Goal: Information Seeking & Learning: Learn about a topic

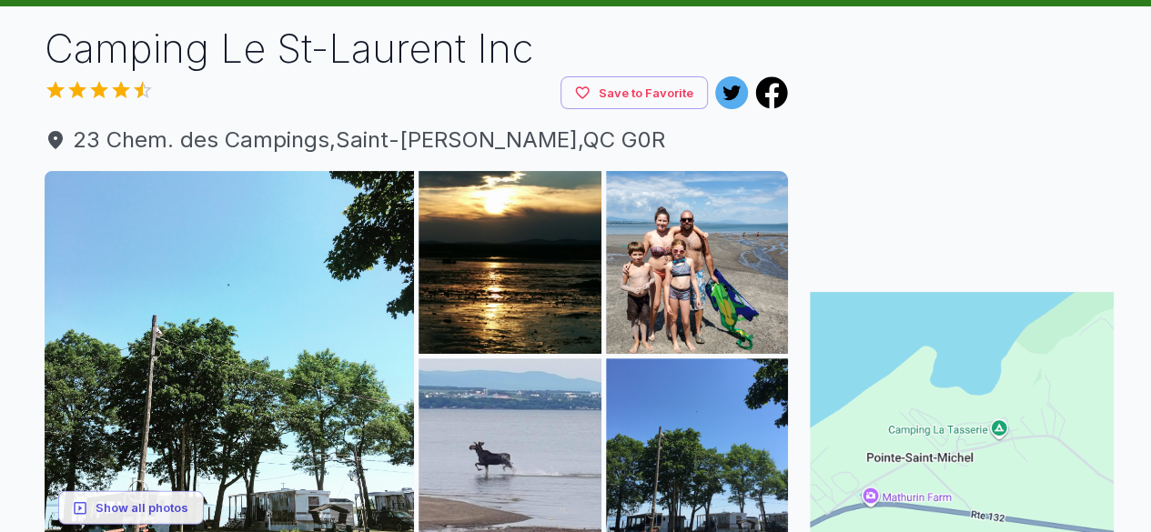
scroll to position [172, 0]
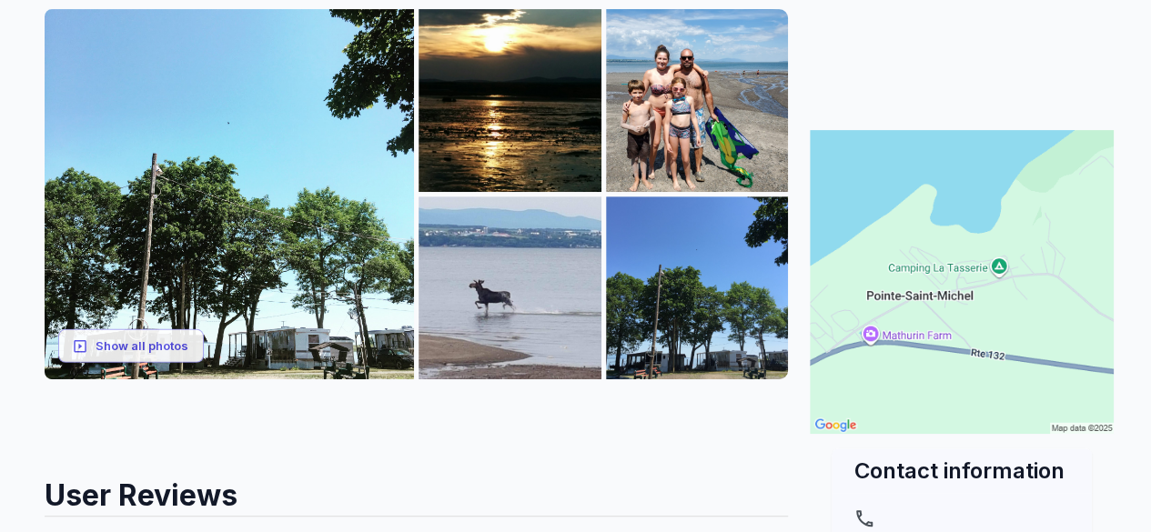
scroll to position [279, 0]
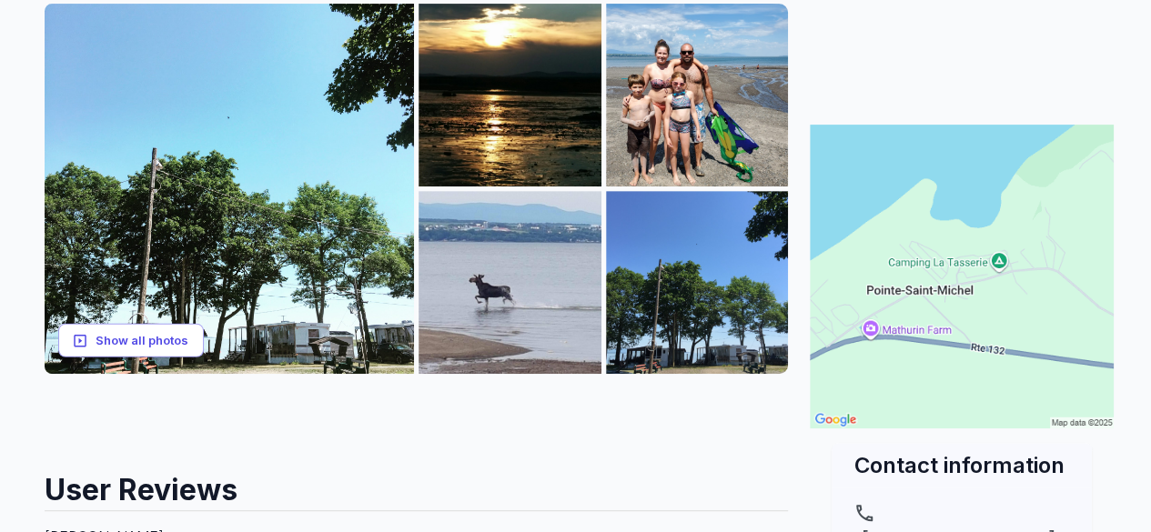
click at [133, 345] on button "Show all photos" at bounding box center [131, 341] width 146 height 34
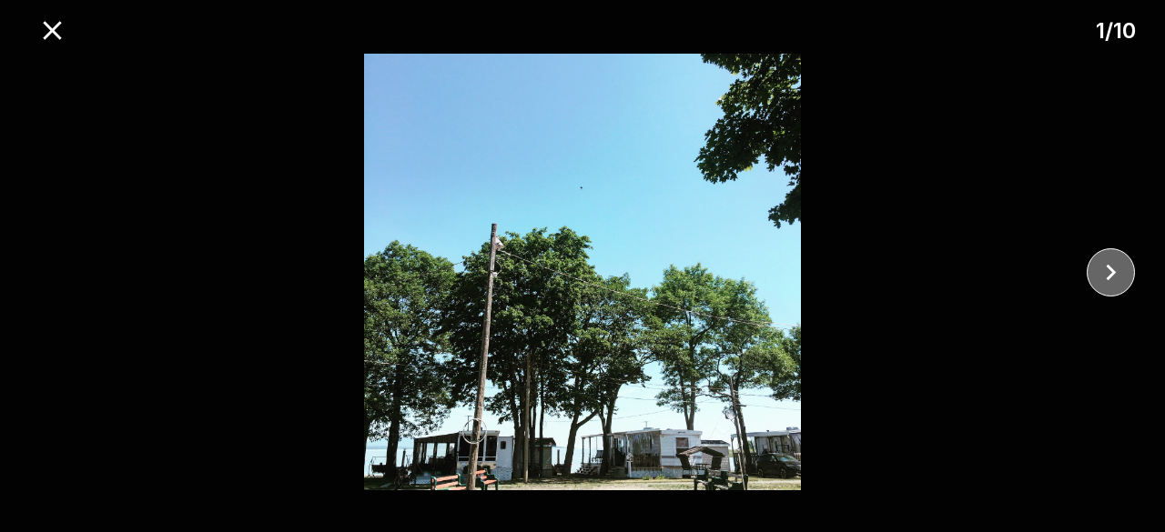
click at [1119, 276] on icon "close" at bounding box center [1111, 273] width 32 height 32
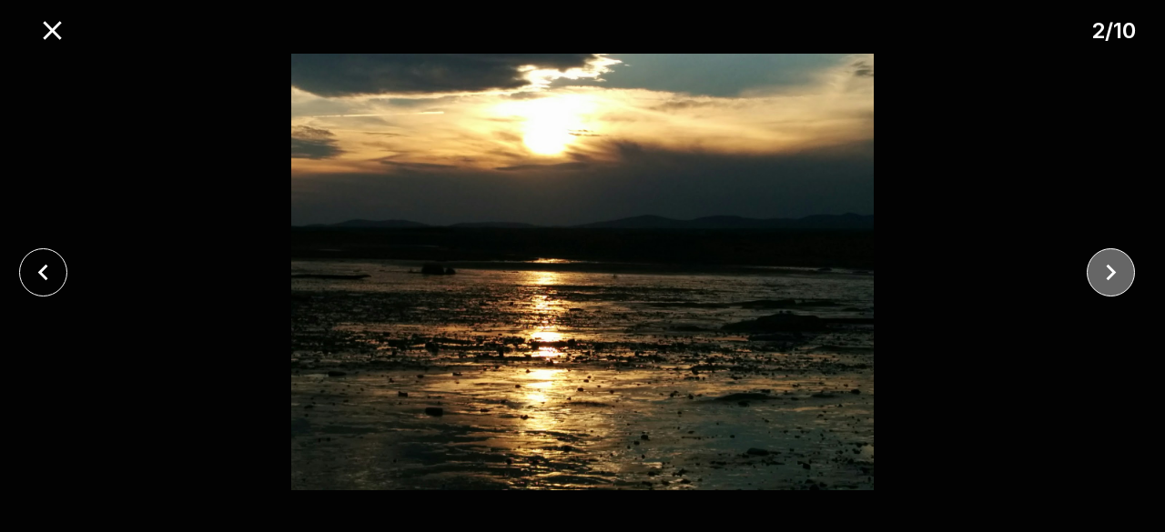
click at [1119, 276] on icon "close" at bounding box center [1111, 273] width 32 height 32
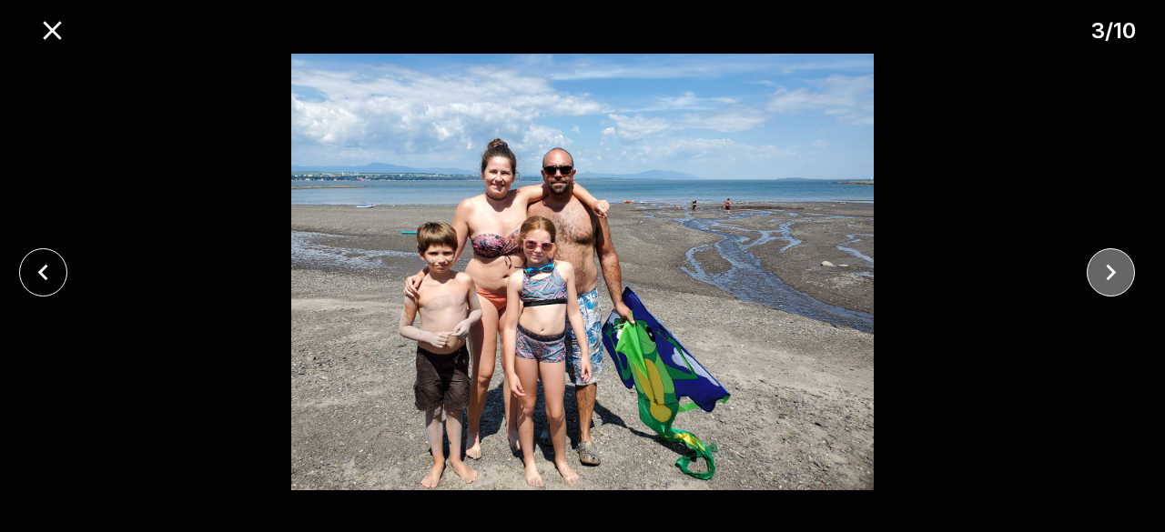
click at [1119, 276] on icon "close" at bounding box center [1111, 273] width 32 height 32
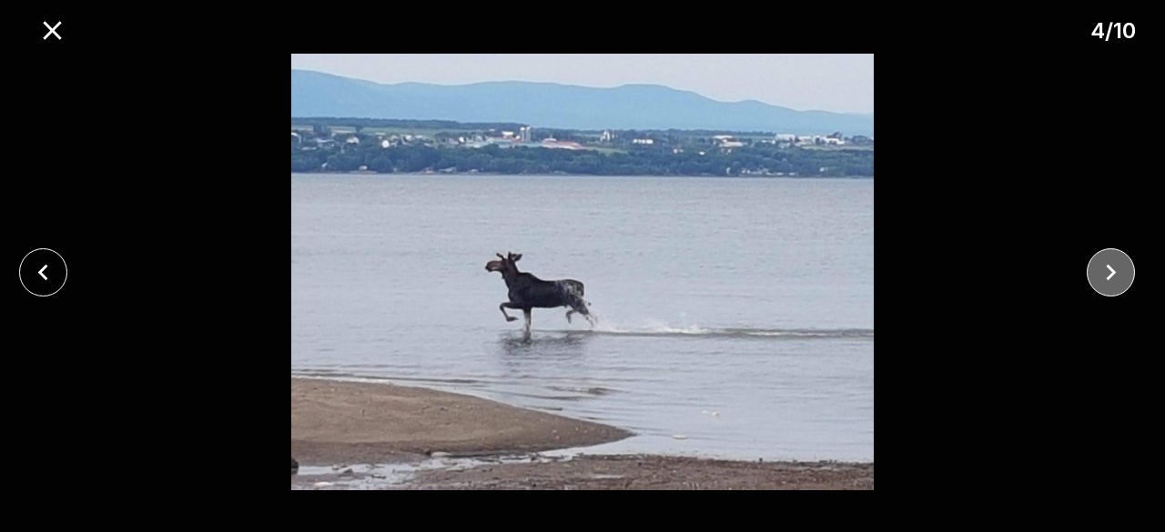
click at [1119, 276] on icon "close" at bounding box center [1111, 273] width 32 height 32
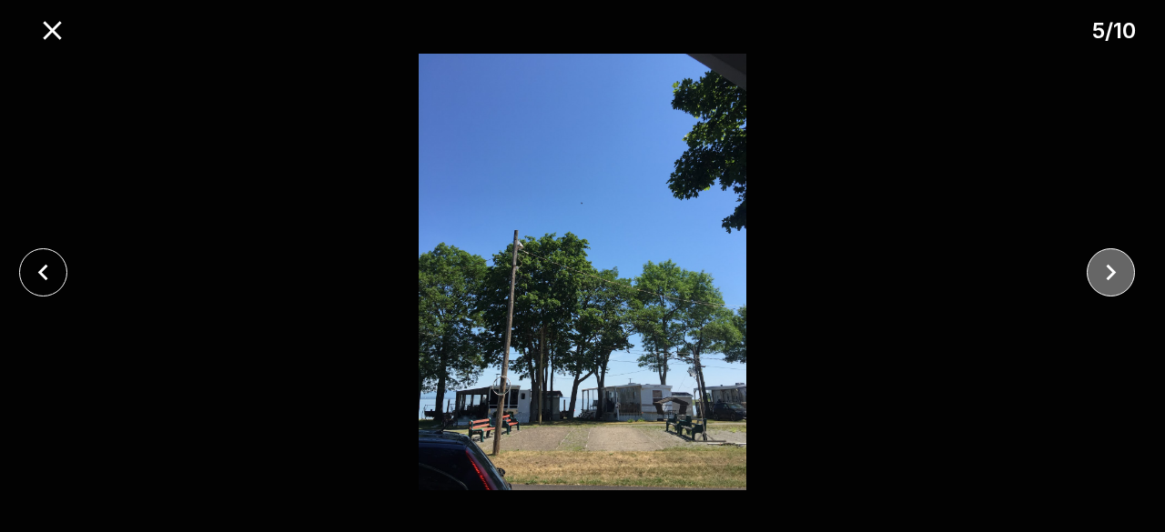
click at [1119, 276] on icon "close" at bounding box center [1111, 273] width 32 height 32
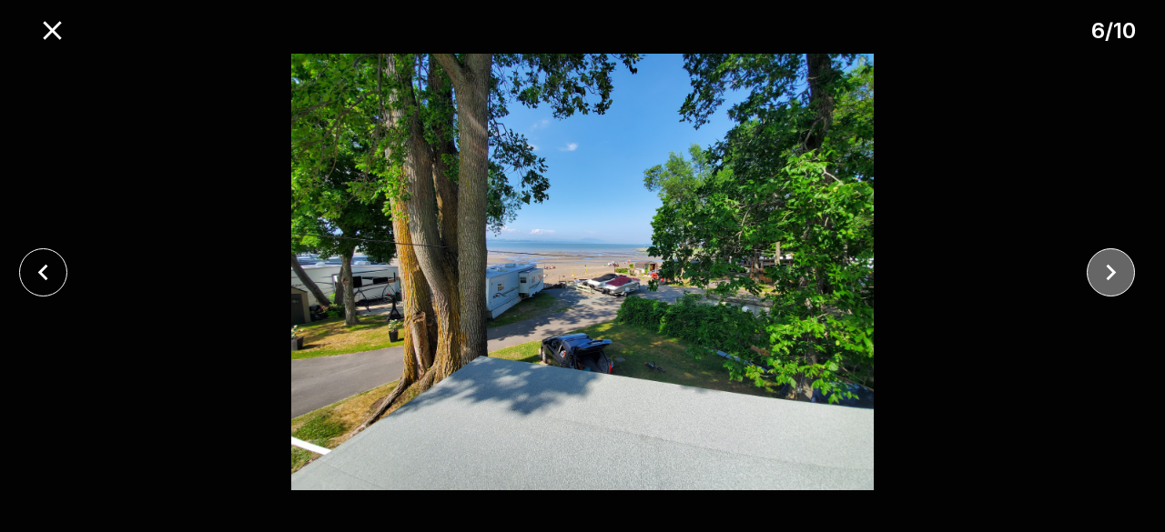
click at [1119, 276] on icon "close" at bounding box center [1111, 273] width 32 height 32
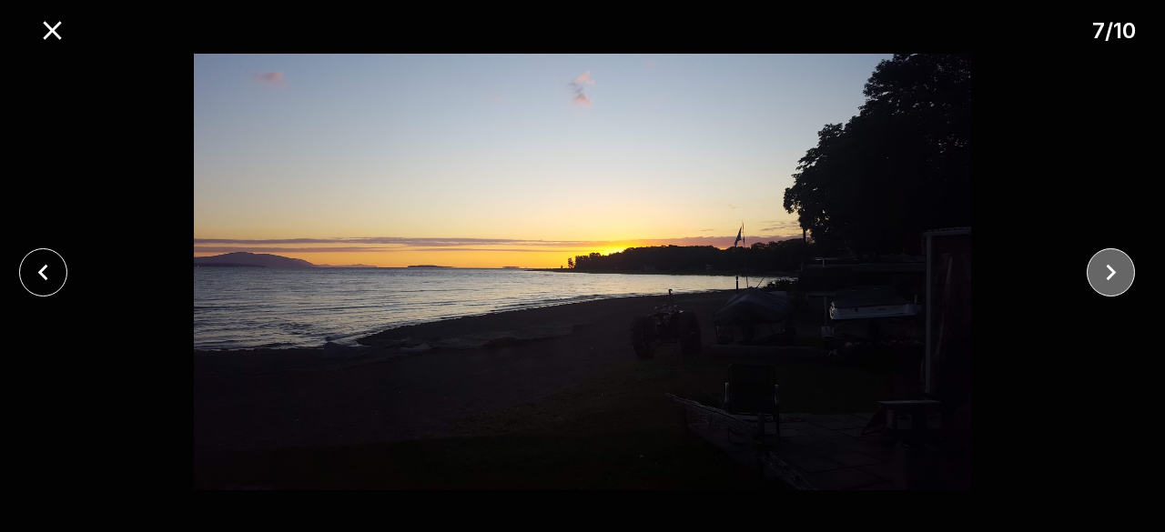
click at [1119, 276] on icon "close" at bounding box center [1111, 273] width 32 height 32
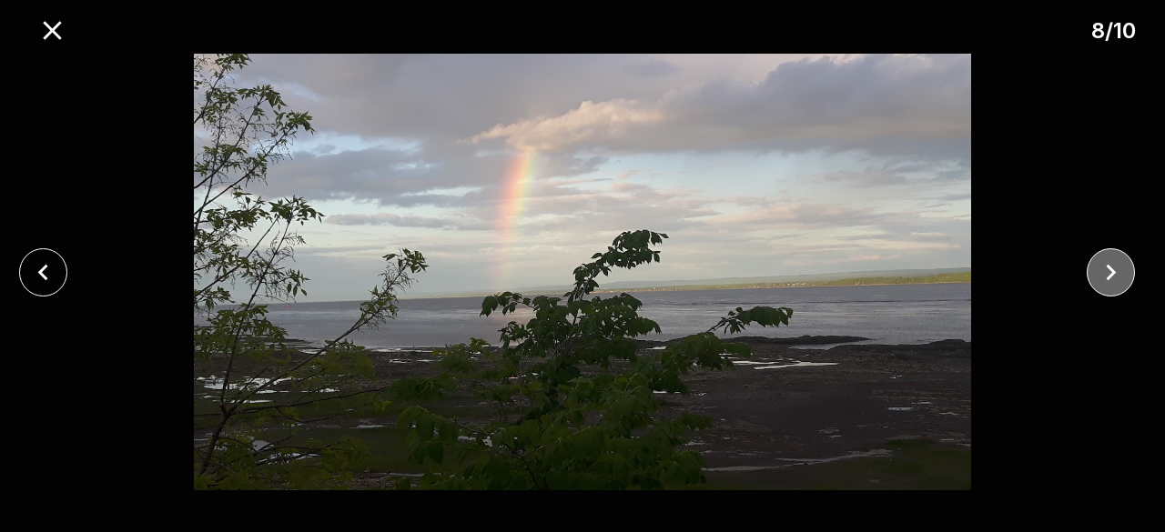
click at [1119, 276] on icon "close" at bounding box center [1111, 273] width 32 height 32
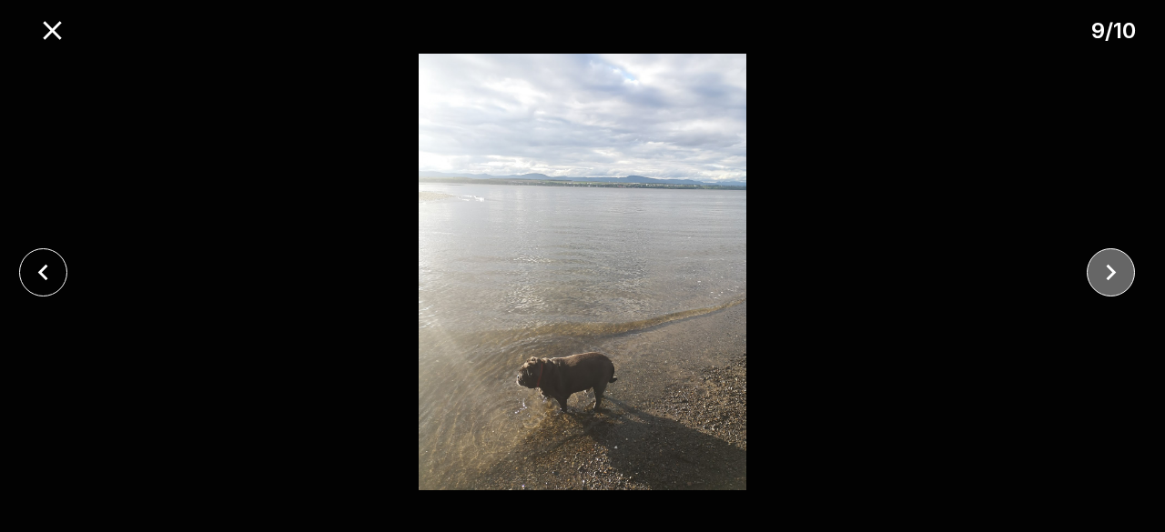
click at [1106, 254] on button "close" at bounding box center [1111, 272] width 48 height 48
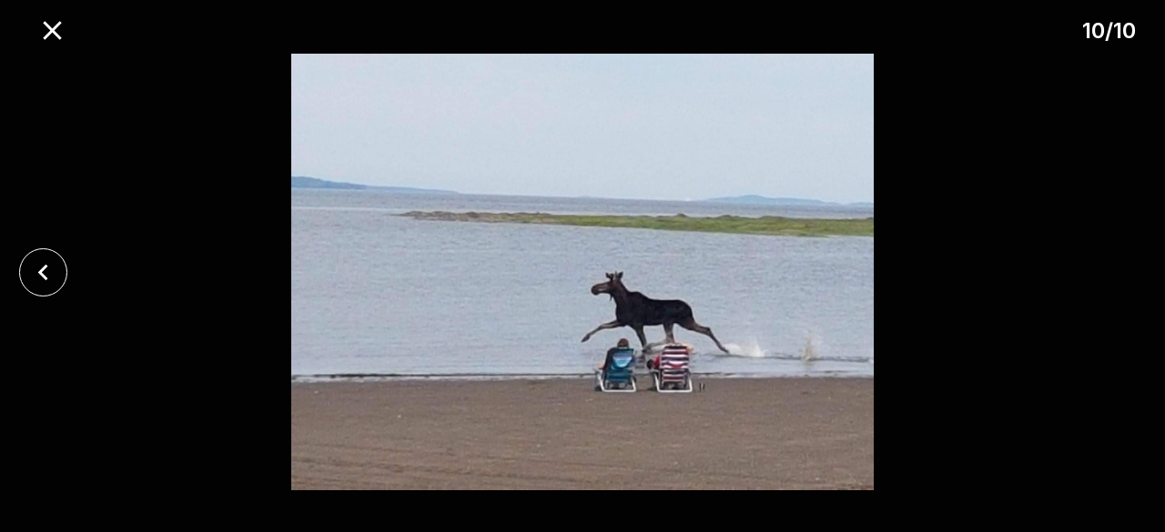
click at [1106, 254] on div at bounding box center [582, 272] width 1165 height 437
click at [61, 25] on icon "close" at bounding box center [52, 31] width 32 height 32
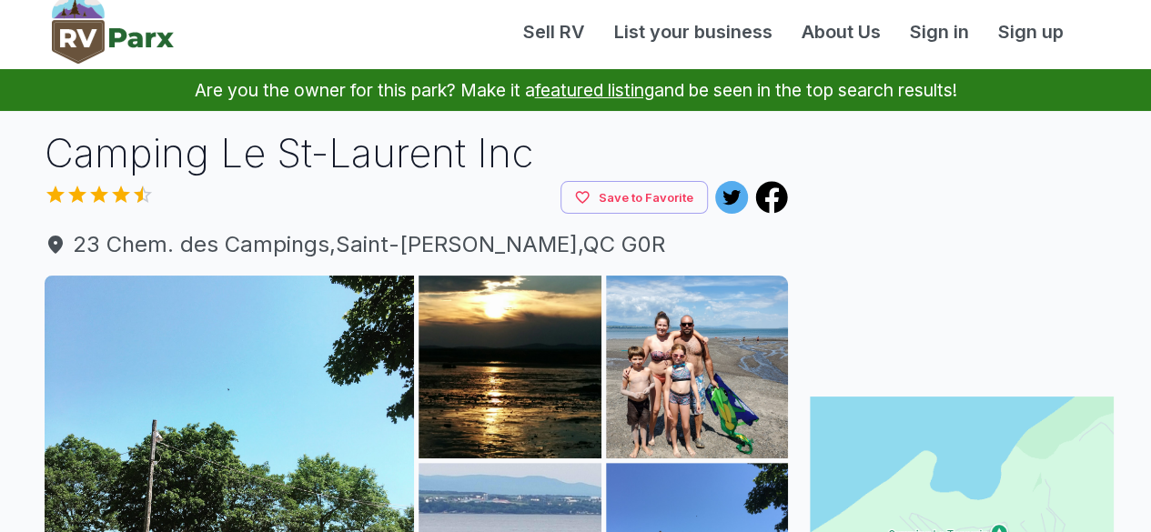
scroll to position [172, 0]
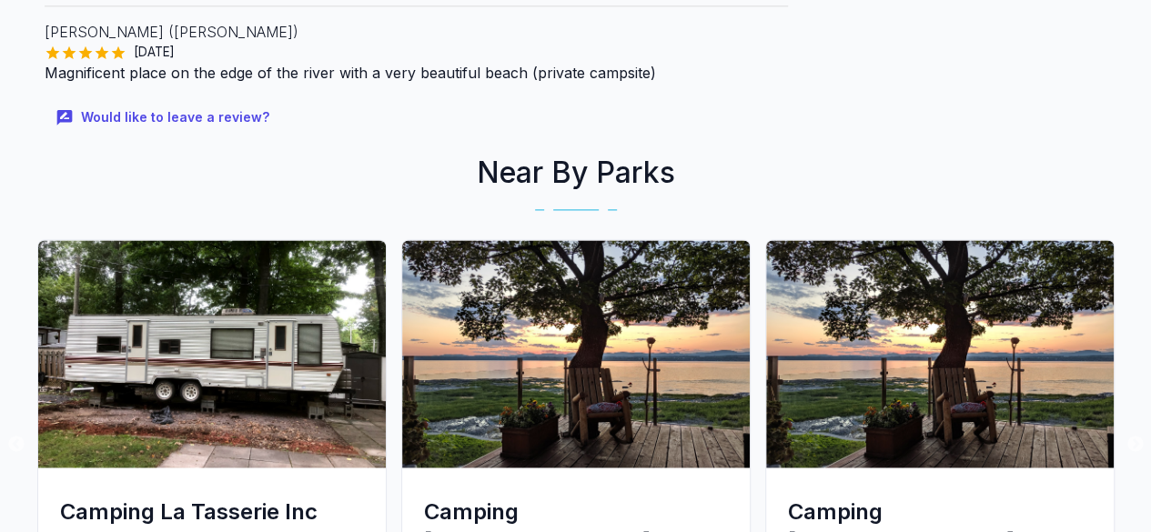
scroll to position [1303, 0]
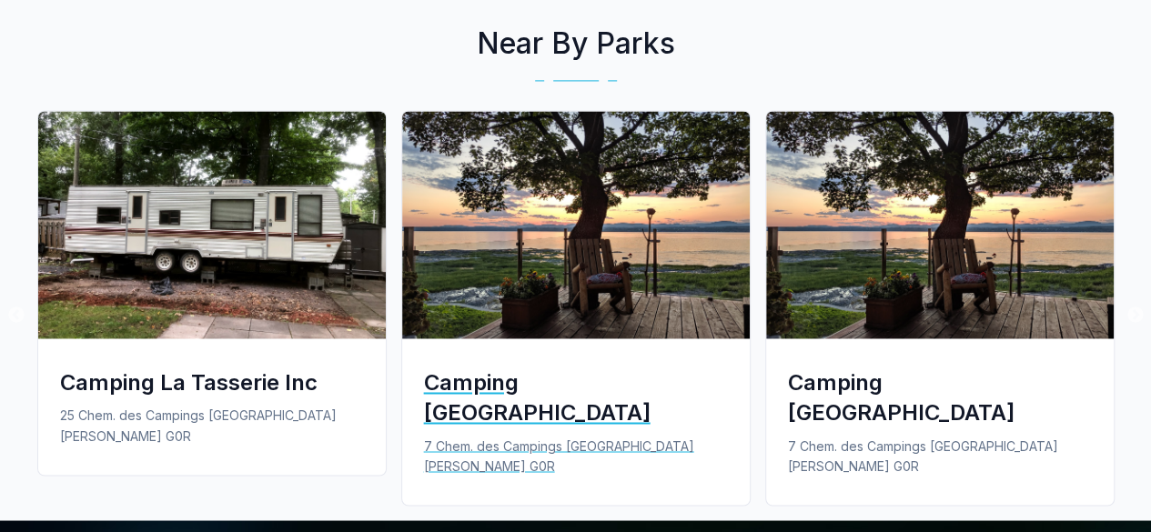
click at [506, 212] on img at bounding box center [576, 225] width 348 height 228
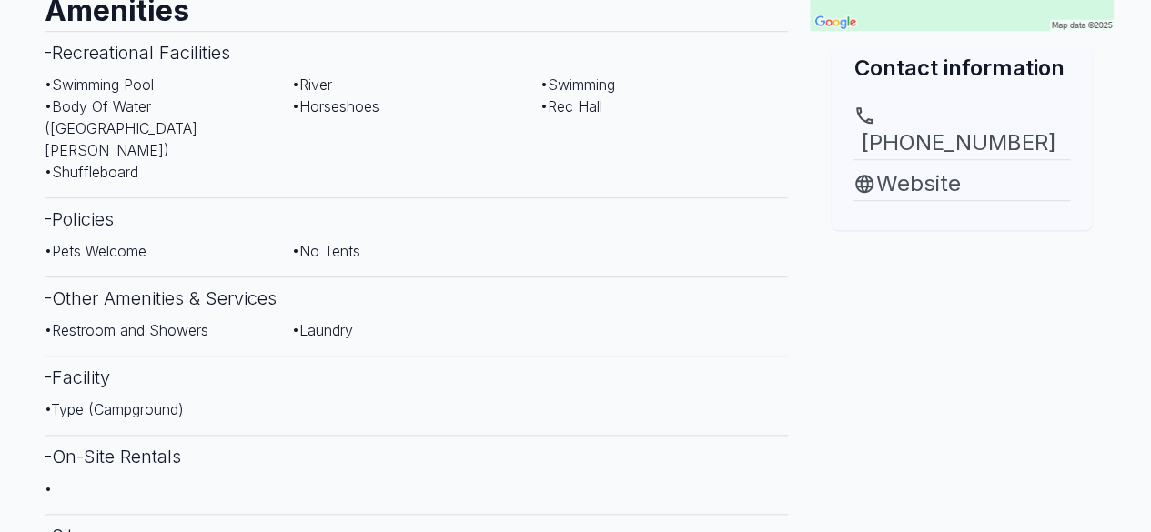
scroll to position [685, 0]
